Goal: Task Accomplishment & Management: Use online tool/utility

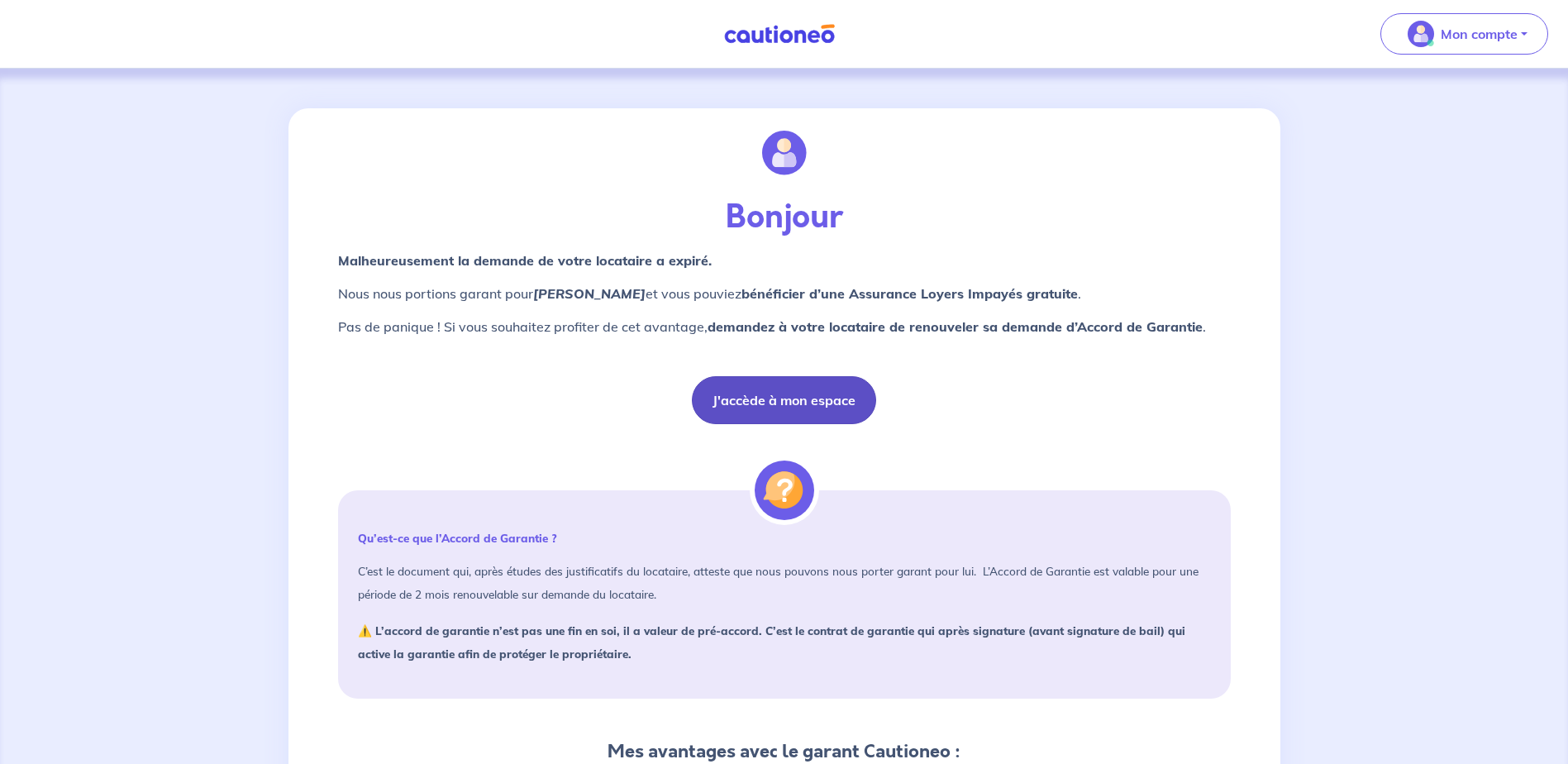
click at [788, 390] on button "J'accède à mon espace" at bounding box center [784, 400] width 184 height 48
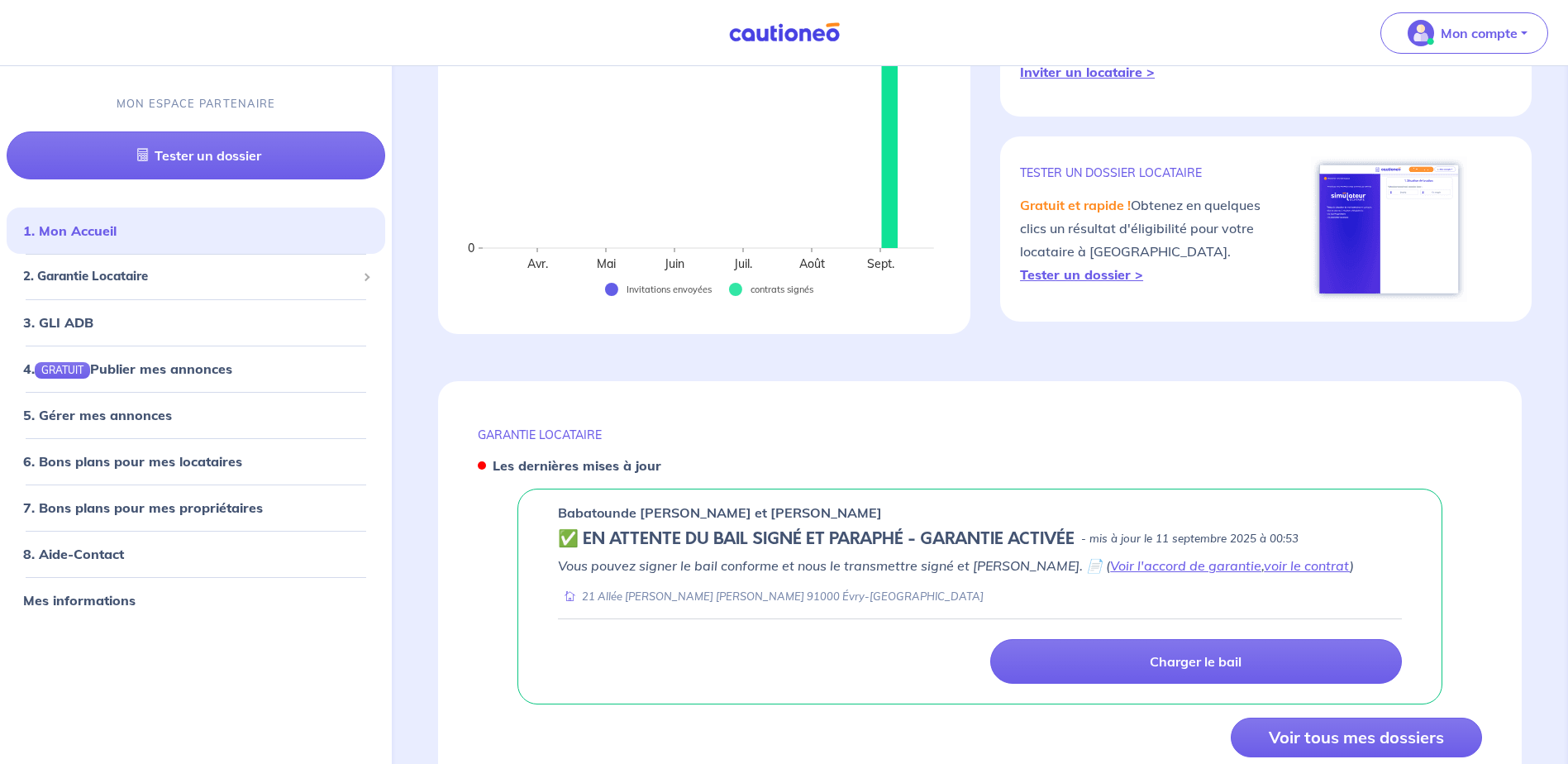
scroll to position [381, 0]
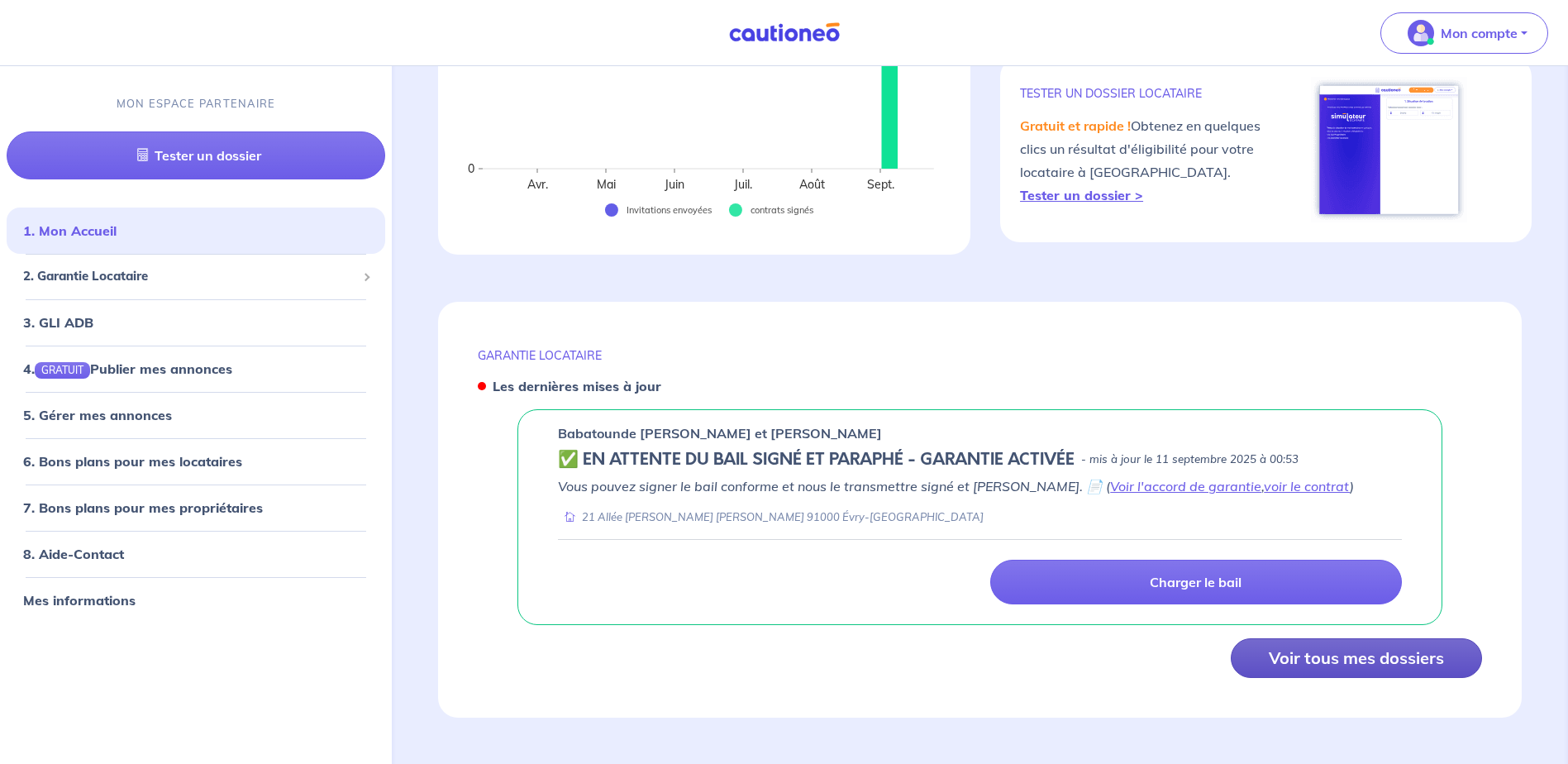
click at [1344, 663] on button "Voir tous mes dossiers" at bounding box center [1356, 658] width 251 height 39
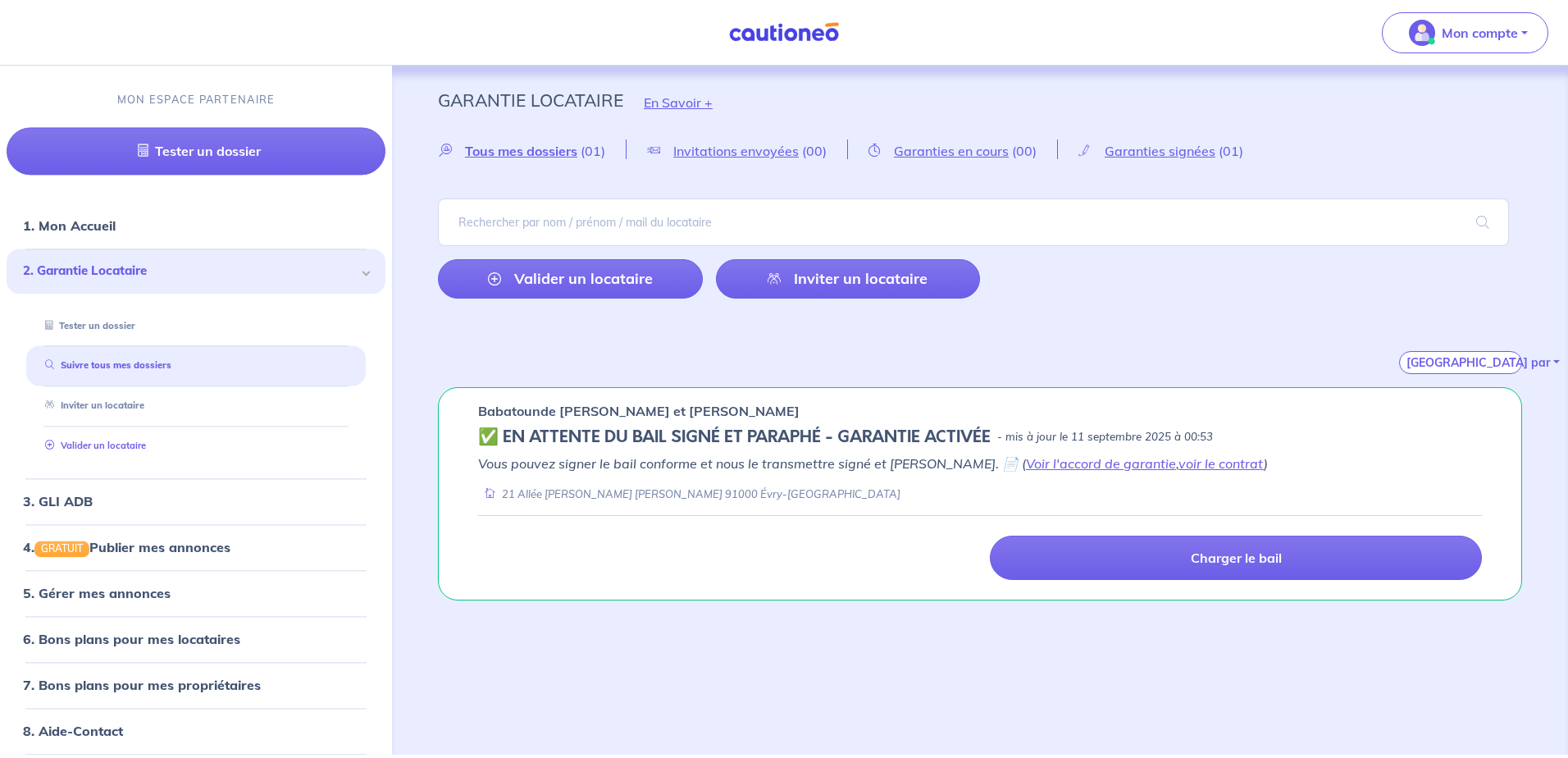
click at [117, 446] on link "Valider un locataire" at bounding box center [92, 446] width 108 height 12
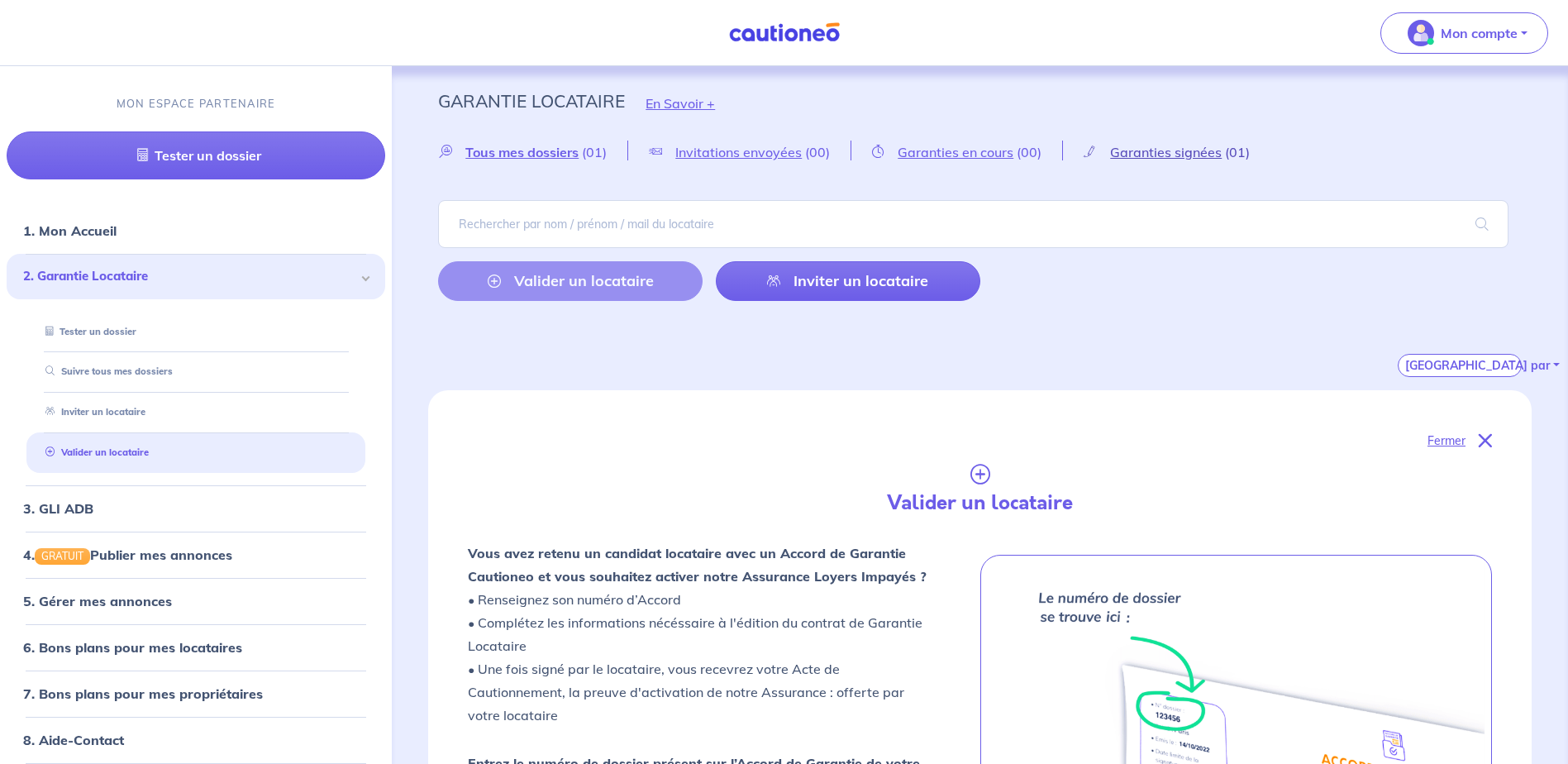
click at [1164, 158] on span "Garanties signées" at bounding box center [1166, 151] width 112 height 16
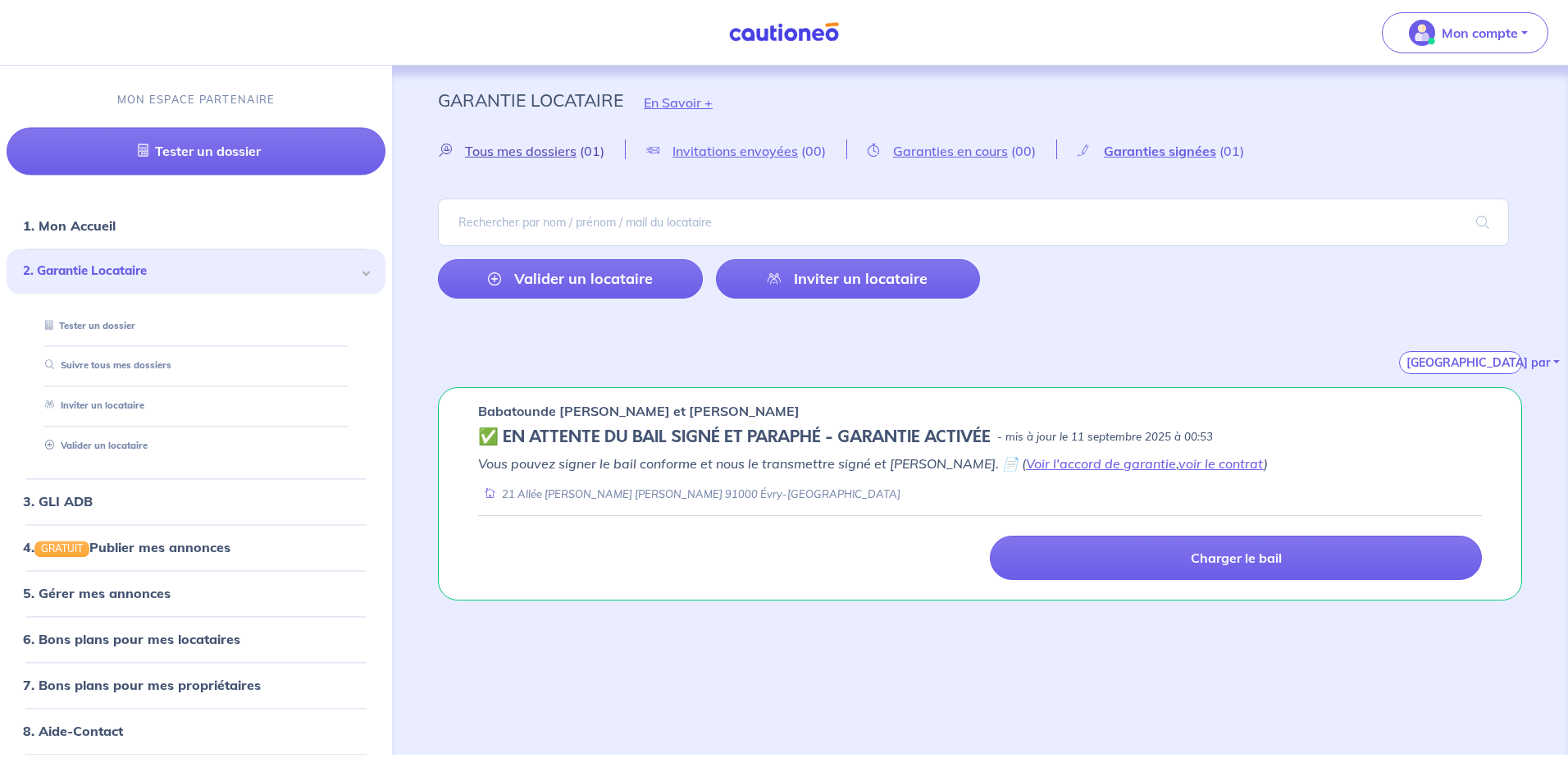
click at [586, 148] on span "(01)" at bounding box center [592, 150] width 25 height 16
